Goal: Find specific page/section: Find specific page/section

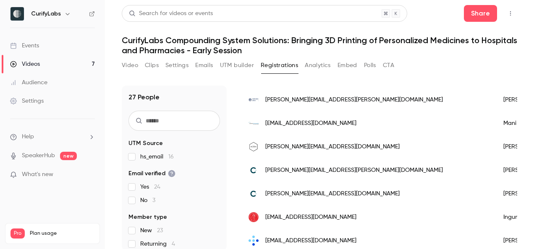
scroll to position [122, 0]
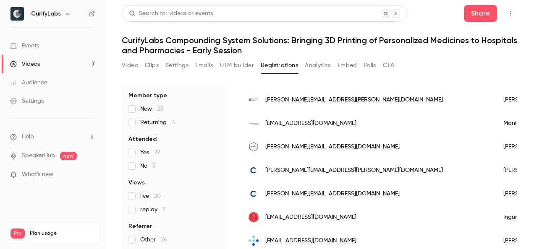
click at [151, 210] on span "replay 7" at bounding box center [152, 210] width 25 height 8
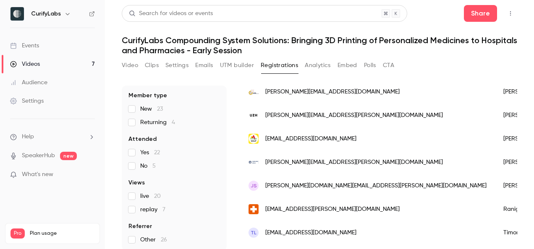
click at [55, 47] on link "Events" at bounding box center [52, 46] width 105 height 18
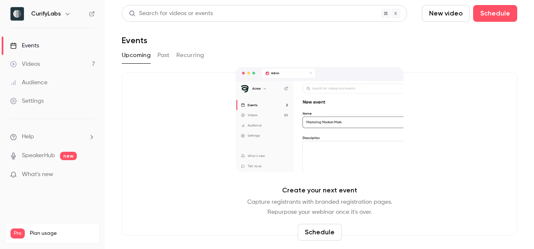
click at [165, 59] on button "Past" at bounding box center [163, 55] width 12 height 13
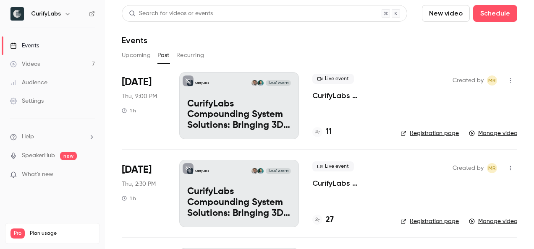
click at [328, 134] on h4 "11" at bounding box center [329, 131] width 6 height 11
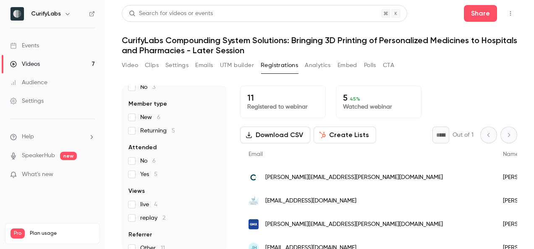
scroll to position [116, 0]
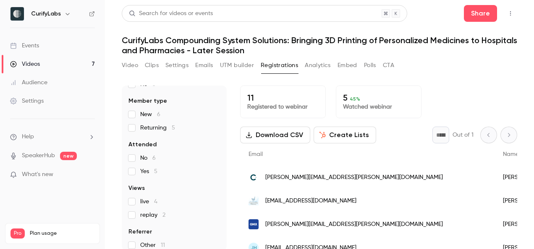
click at [147, 217] on span "replay 2" at bounding box center [152, 215] width 25 height 8
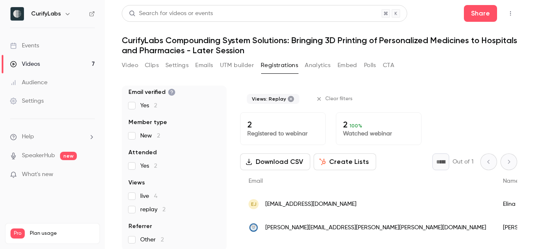
scroll to position [2, 0]
